Goal: Check status

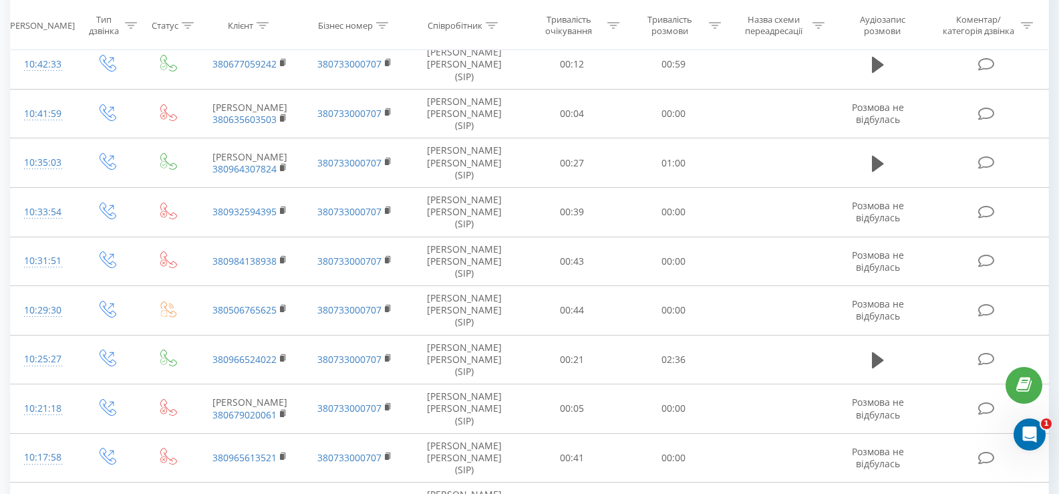
scroll to position [1203, 0]
